Goal: Task Accomplishment & Management: Use online tool/utility

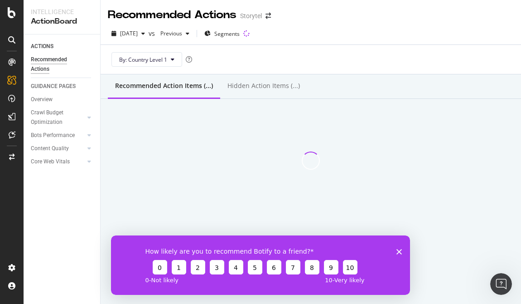
click at [399, 252] on icon "Close survey" at bounding box center [398, 250] width 5 height 5
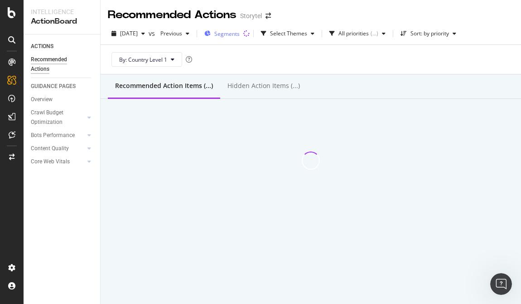
click at [240, 36] on span "Segments" at bounding box center [226, 34] width 25 height 8
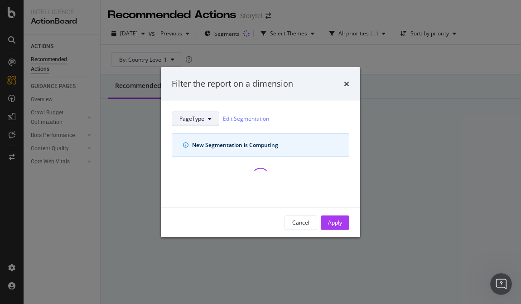
click at [203, 124] on button "PageType" at bounding box center [196, 118] width 48 height 14
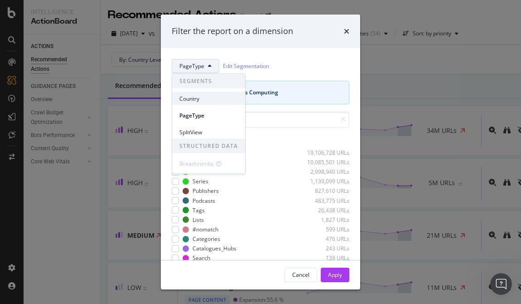
click at [206, 153] on div "Breadcrumbs" at bounding box center [208, 161] width 73 height 17
click at [194, 103] on div "Country" at bounding box center [208, 98] width 73 height 13
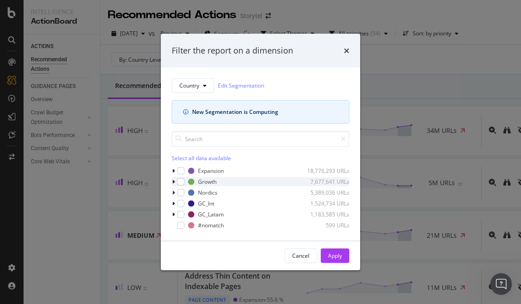
click at [174, 182] on icon "modal" at bounding box center [173, 181] width 3 height 5
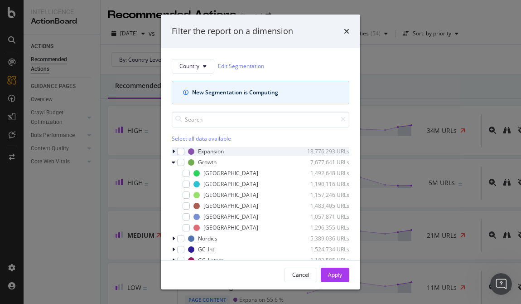
click at [176, 149] on div "modal" at bounding box center [174, 151] width 5 height 9
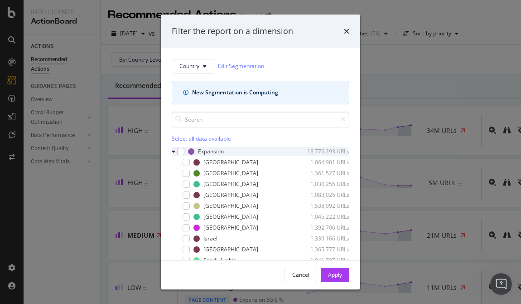
click at [175, 149] on icon "modal" at bounding box center [174, 151] width 4 height 5
